Goal: Use online tool/utility: Utilize a website feature to perform a specific function

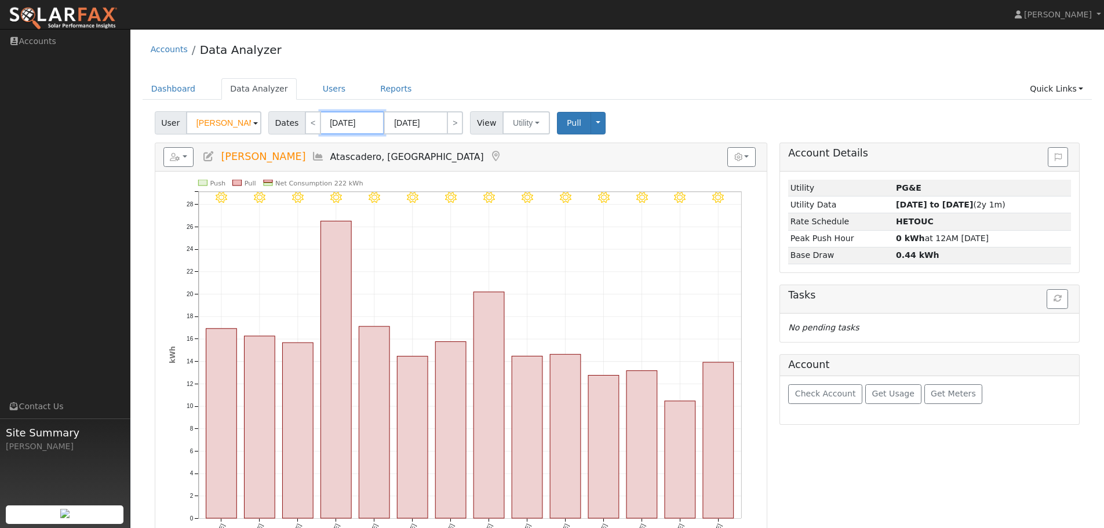
click at [363, 121] on input "[DATE]" at bounding box center [352, 122] width 64 height 23
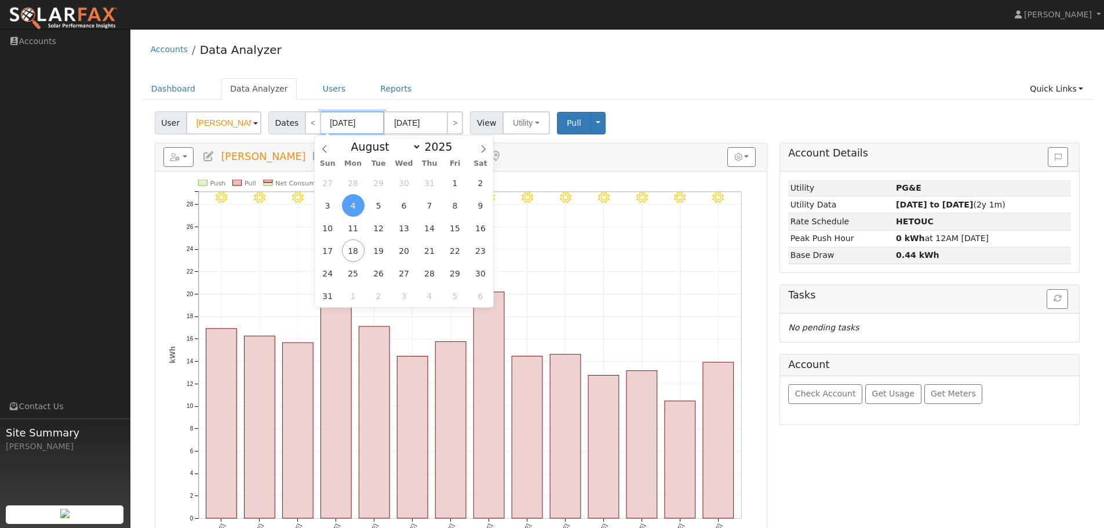
type input "08/17/0202"
type input "08/04/202"
type input "202"
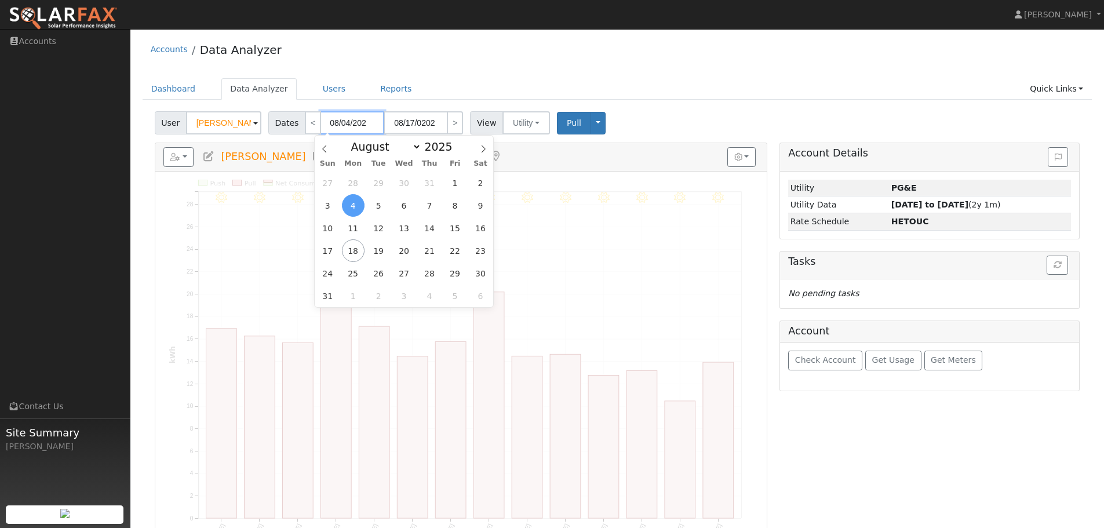
type input "[DATE]"
type input "2024"
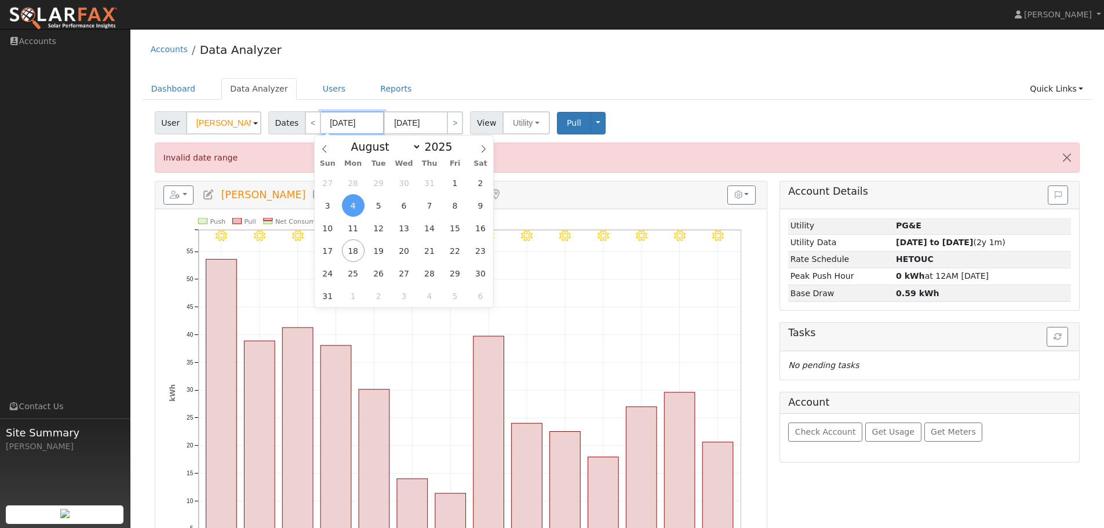
type input "[DATE]"
click at [429, 121] on input "[DATE]" at bounding box center [416, 122] width 64 height 23
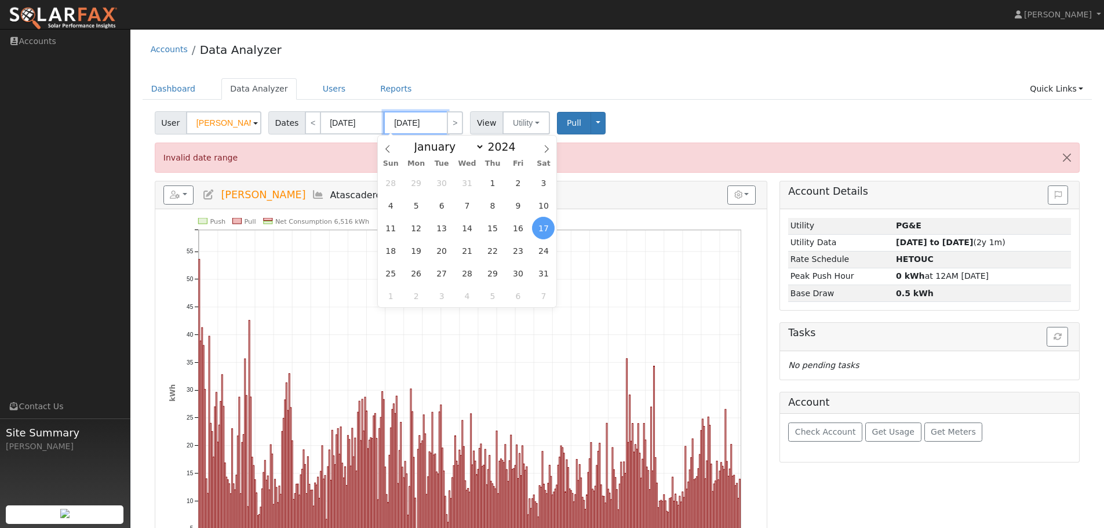
type input "[DATE]"
click at [640, 113] on div "User [PERSON_NAME] Account Default Account Default Account [STREET_ADDRESS] Pri…" at bounding box center [617, 120] width 930 height 27
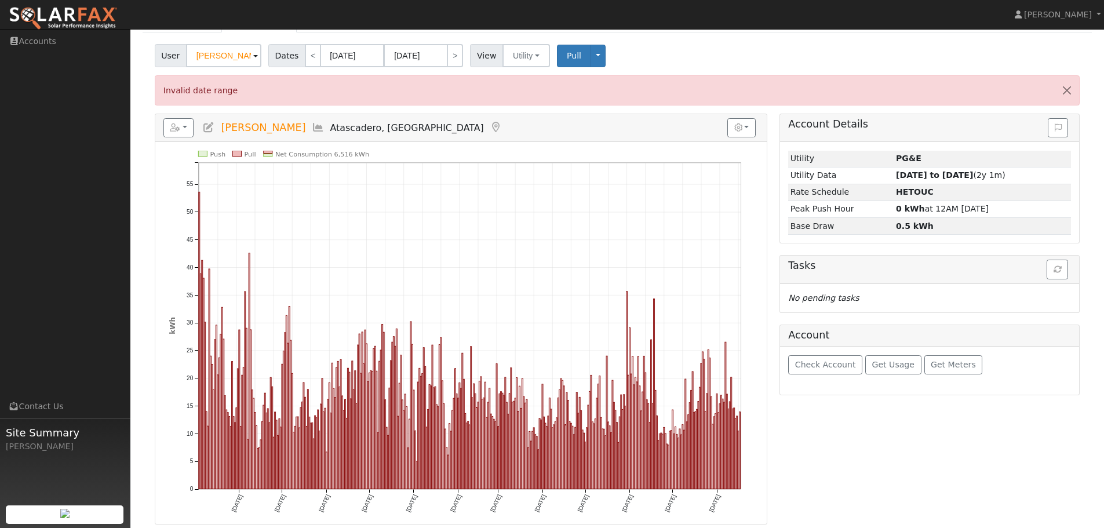
scroll to position [69, 0]
